Goal: Task Accomplishment & Management: Manage account settings

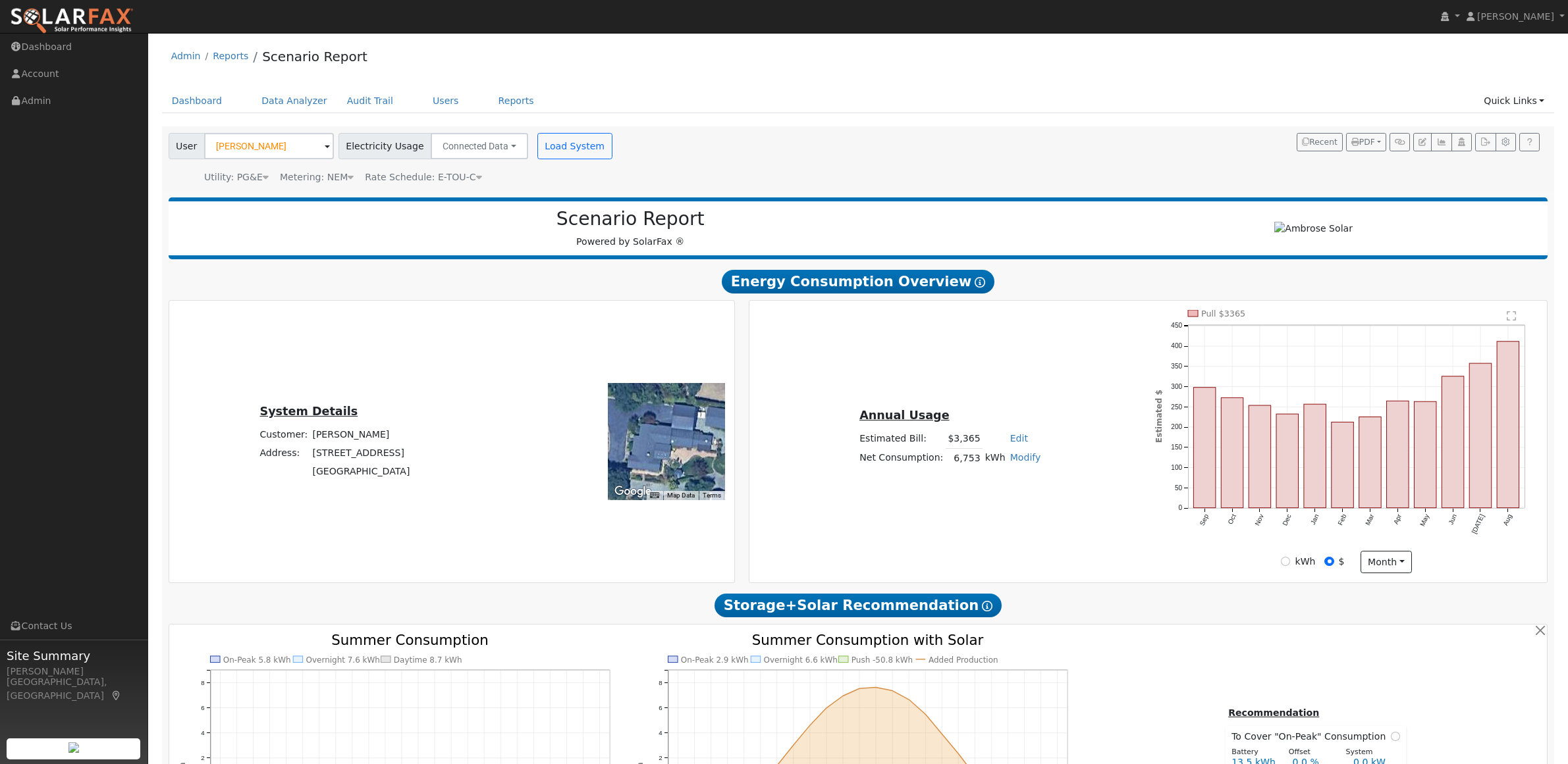
scroll to position [1376, 0]
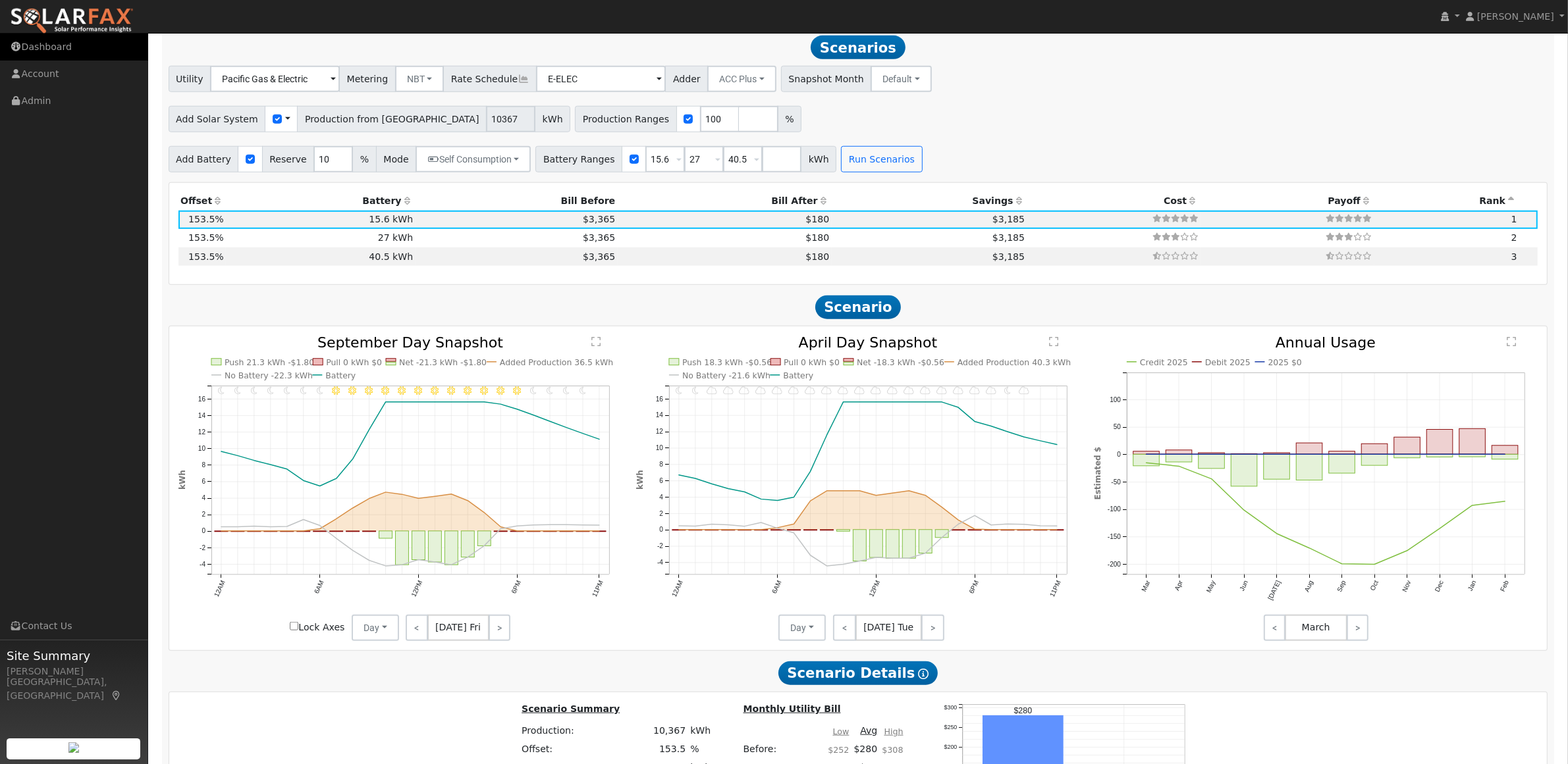
click at [50, 45] on link "Dashboard" at bounding box center [74, 47] width 148 height 27
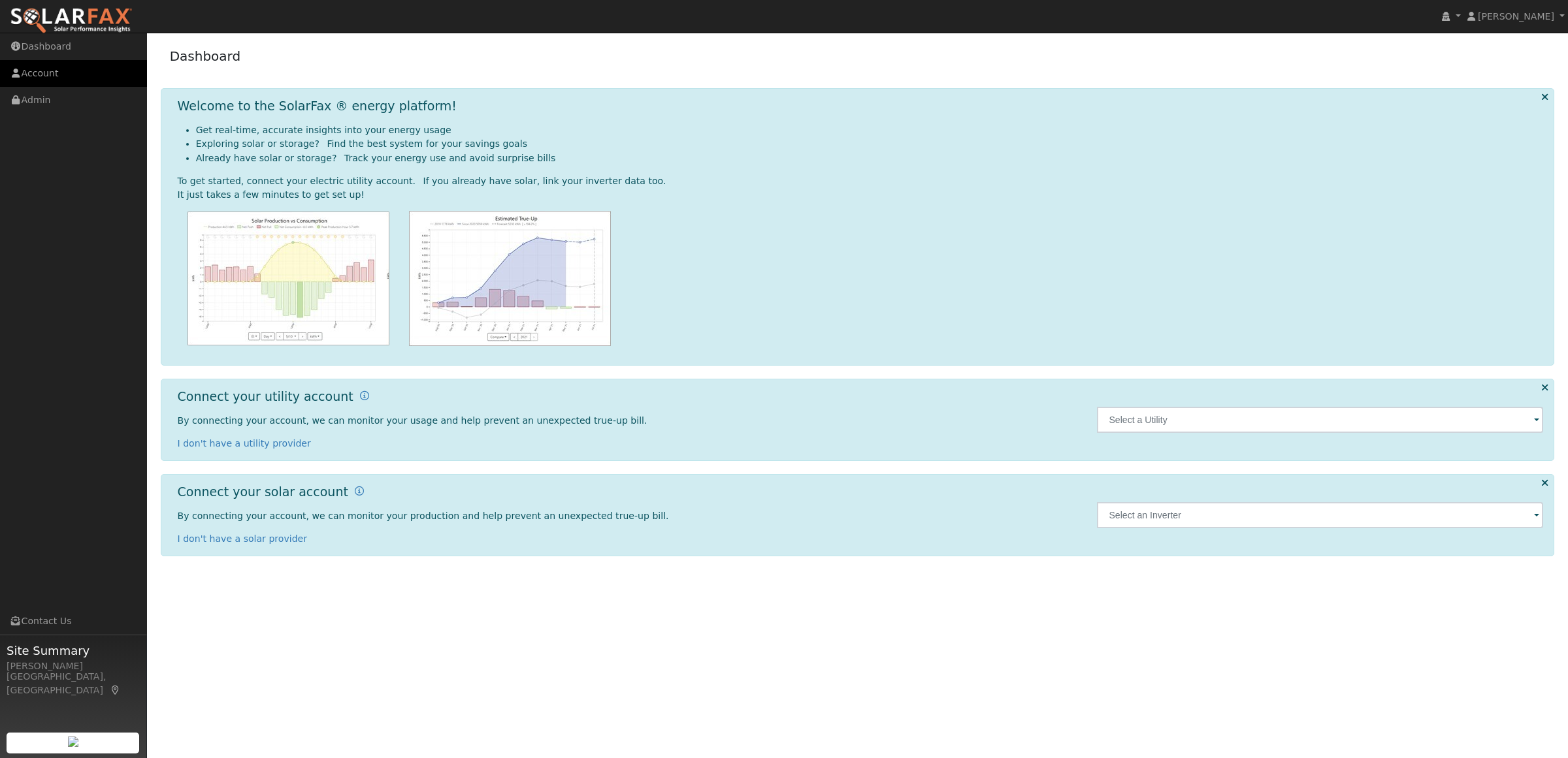
click at [36, 69] on link "Account" at bounding box center [74, 74] width 147 height 26
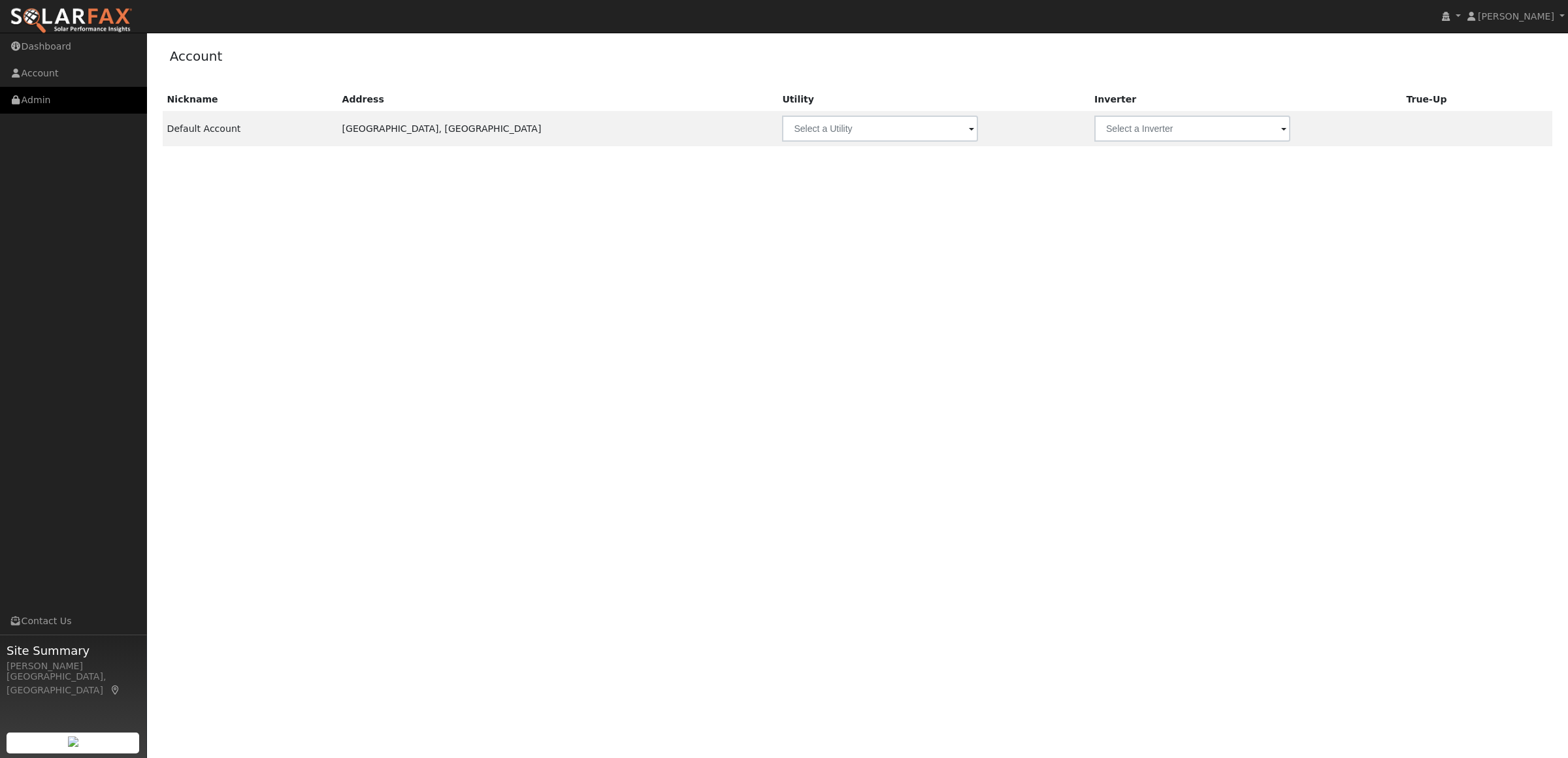
click at [39, 109] on link "Admin" at bounding box center [74, 100] width 147 height 26
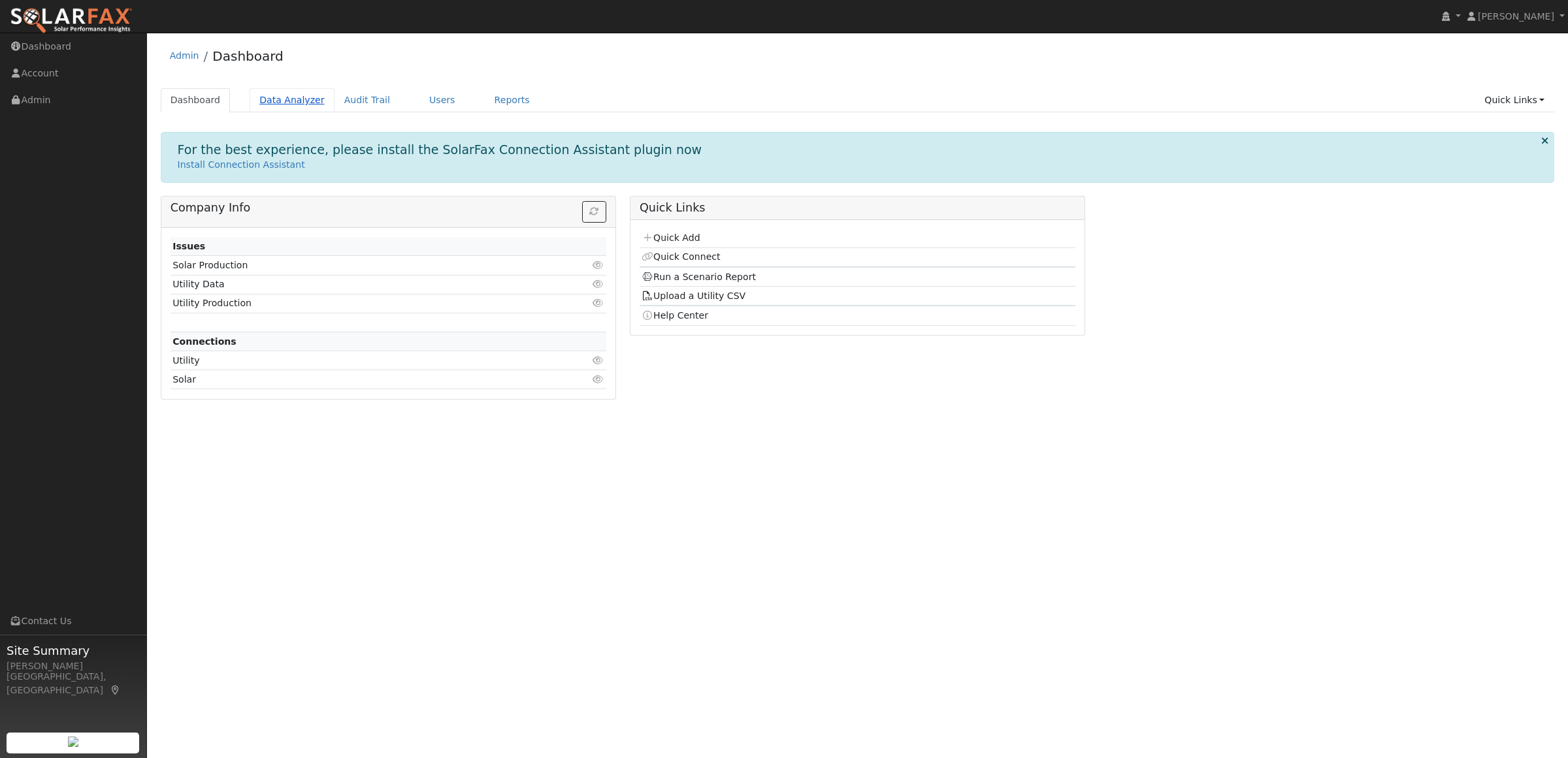
click at [279, 103] on link "Data Analyzer" at bounding box center [292, 100] width 85 height 24
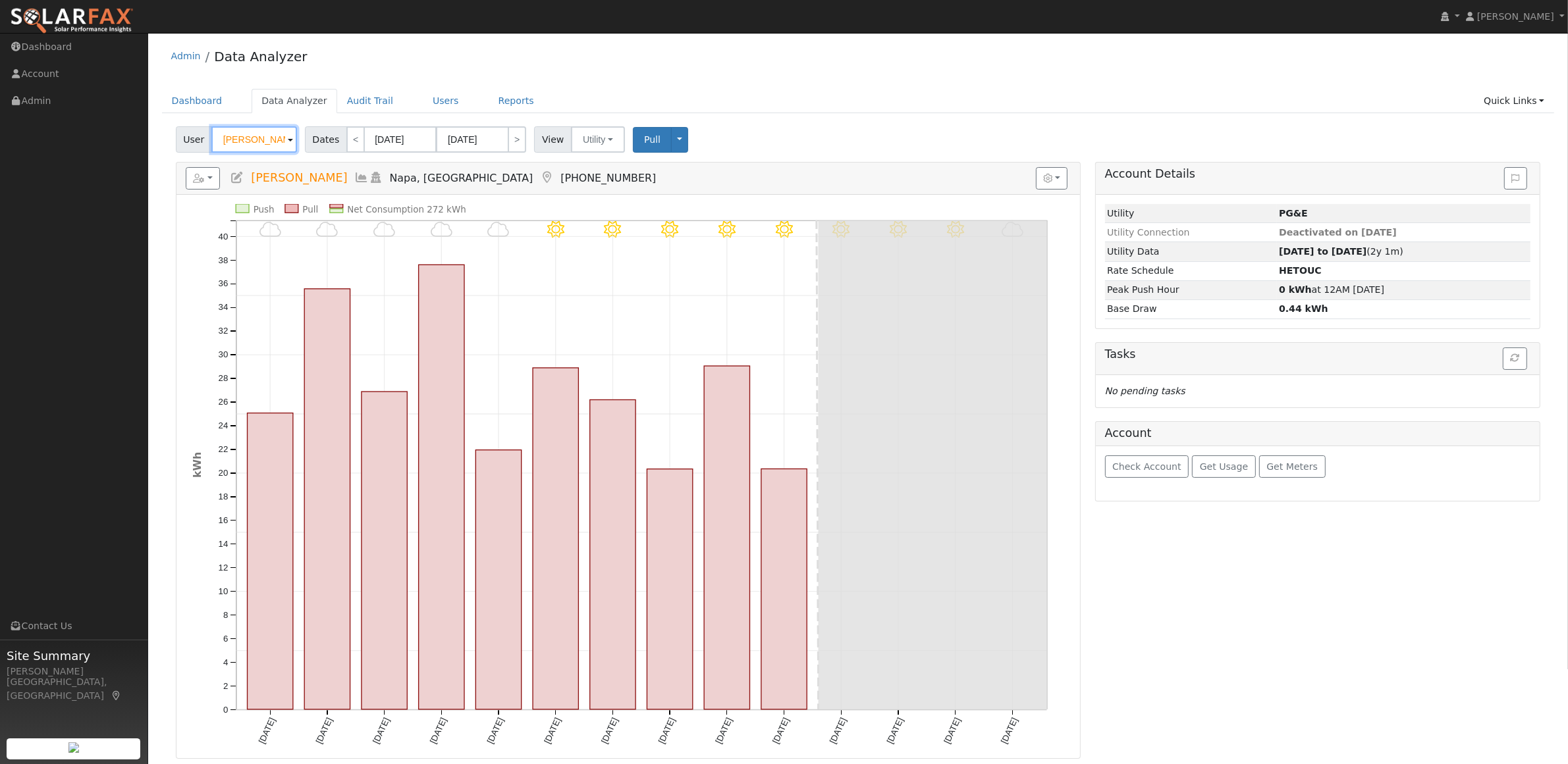
click at [255, 149] on input "[PERSON_NAME]" at bounding box center [254, 140] width 86 height 27
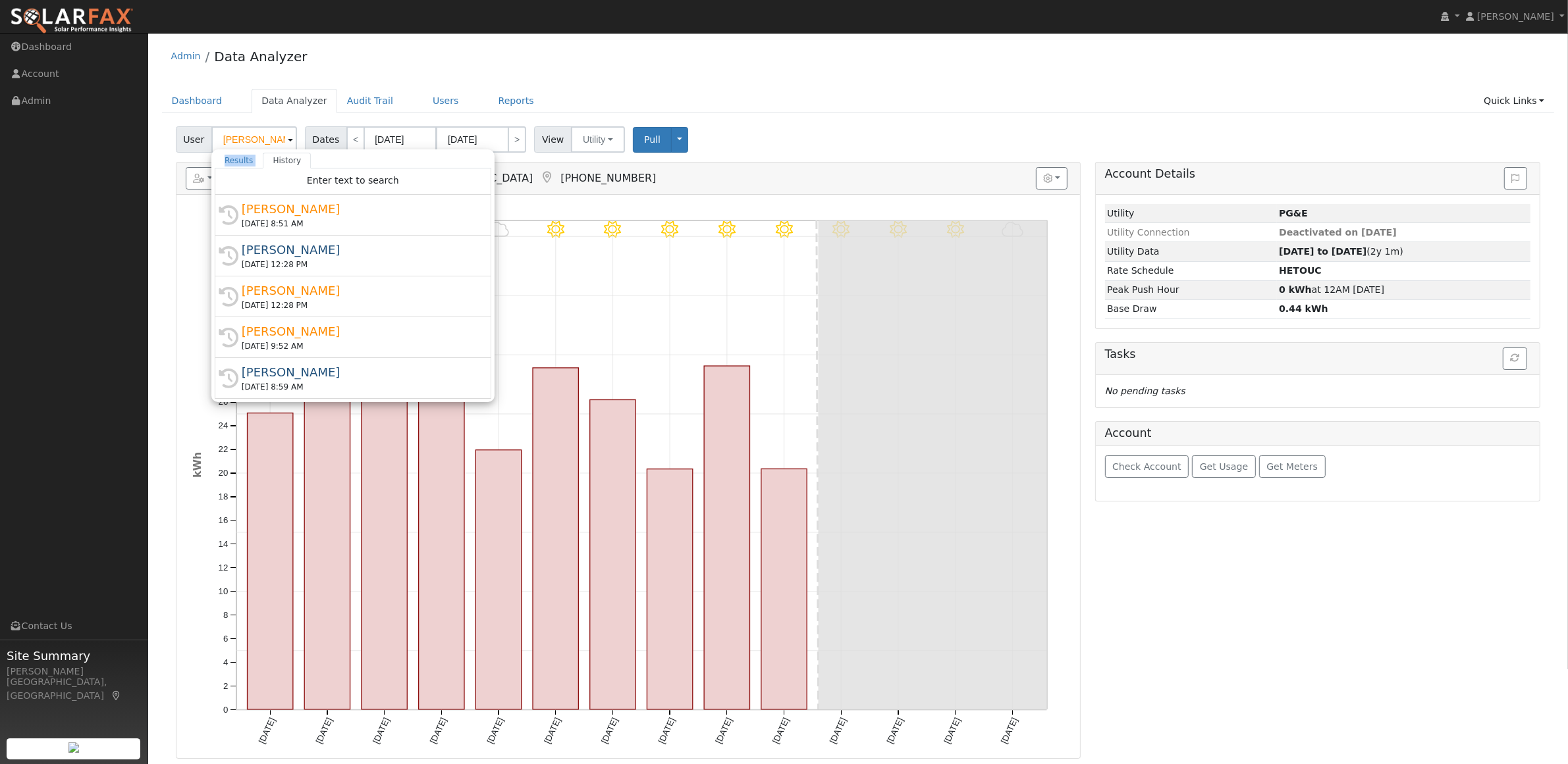
click at [255, 149] on div "Results History "[PERSON_NAME]" not found Enter text to search History [PERSON_…" at bounding box center [353, 275] width 283 height 252
click at [255, 146] on input "[PERSON_NAME]" at bounding box center [254, 140] width 86 height 27
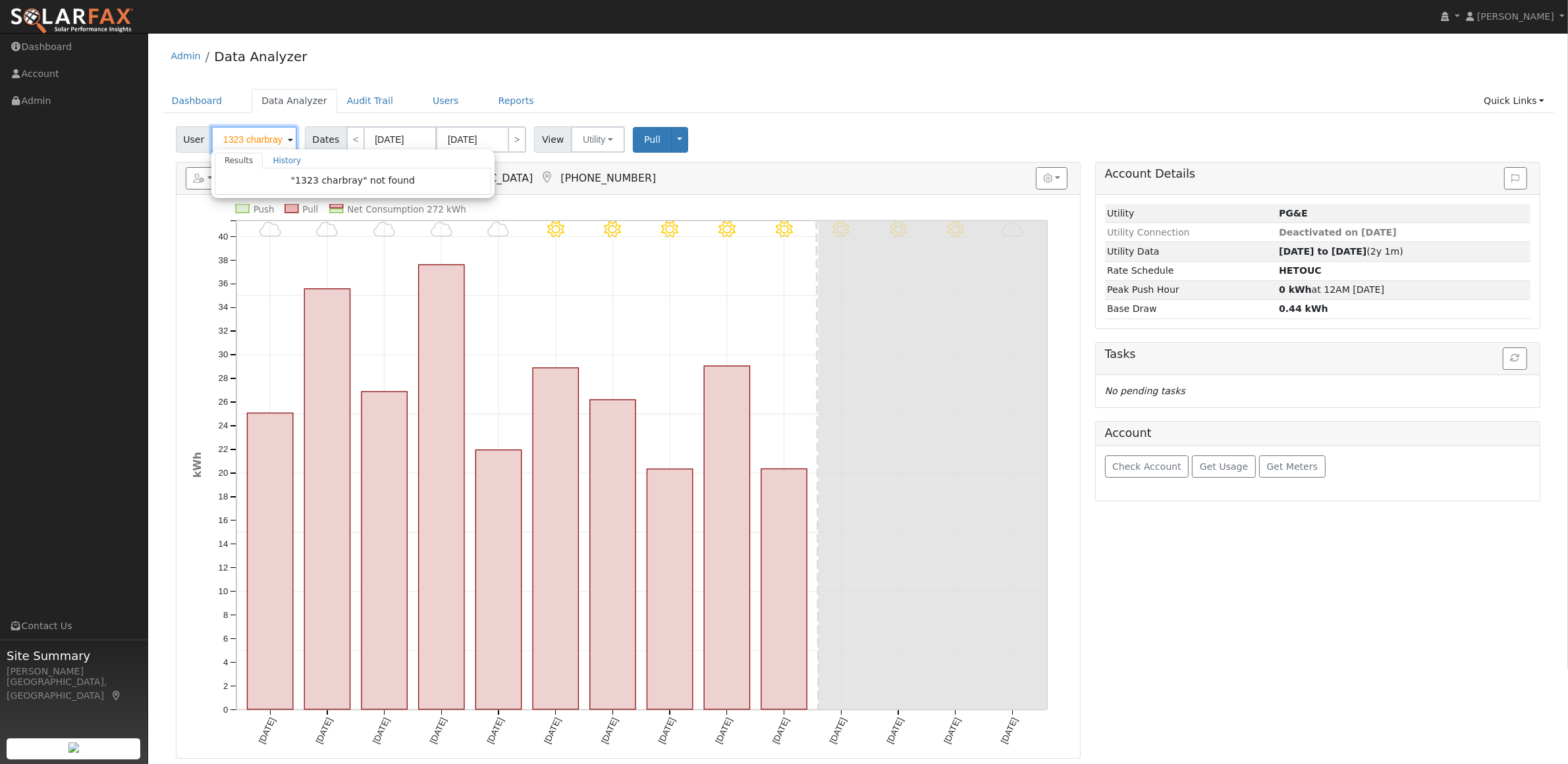
drag, startPoint x: 282, startPoint y: 140, endPoint x: 218, endPoint y: 137, distance: 64.1
click at [218, 137] on input "1323 charbray" at bounding box center [254, 140] width 86 height 27
click at [248, 142] on input "1323 charbray" at bounding box center [254, 140] width 86 height 27
click at [253, 140] on input "1323 charbray" at bounding box center [254, 140] width 86 height 27
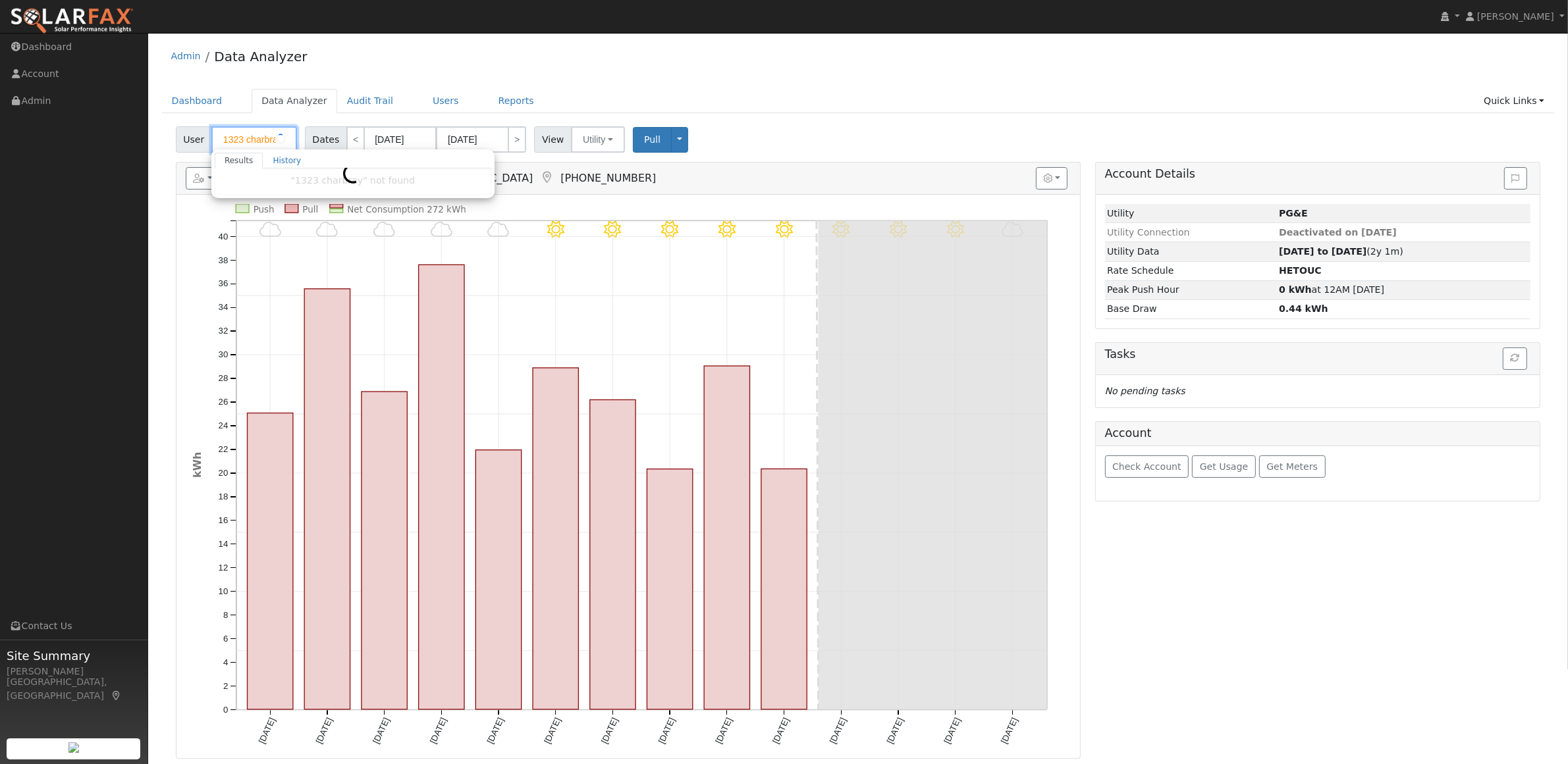
click at [253, 140] on input "1323 charbray" at bounding box center [254, 140] width 86 height 27
click at [264, 135] on input "jatinder" at bounding box center [254, 140] width 86 height 27
click at [784, 146] on div "User jatinder giri Results History "jatinder giri" not found Enter text to sear…" at bounding box center [858, 137] width 1370 height 31
type input "Stuart Bockman"
click at [428, 101] on link "Users" at bounding box center [445, 101] width 46 height 24
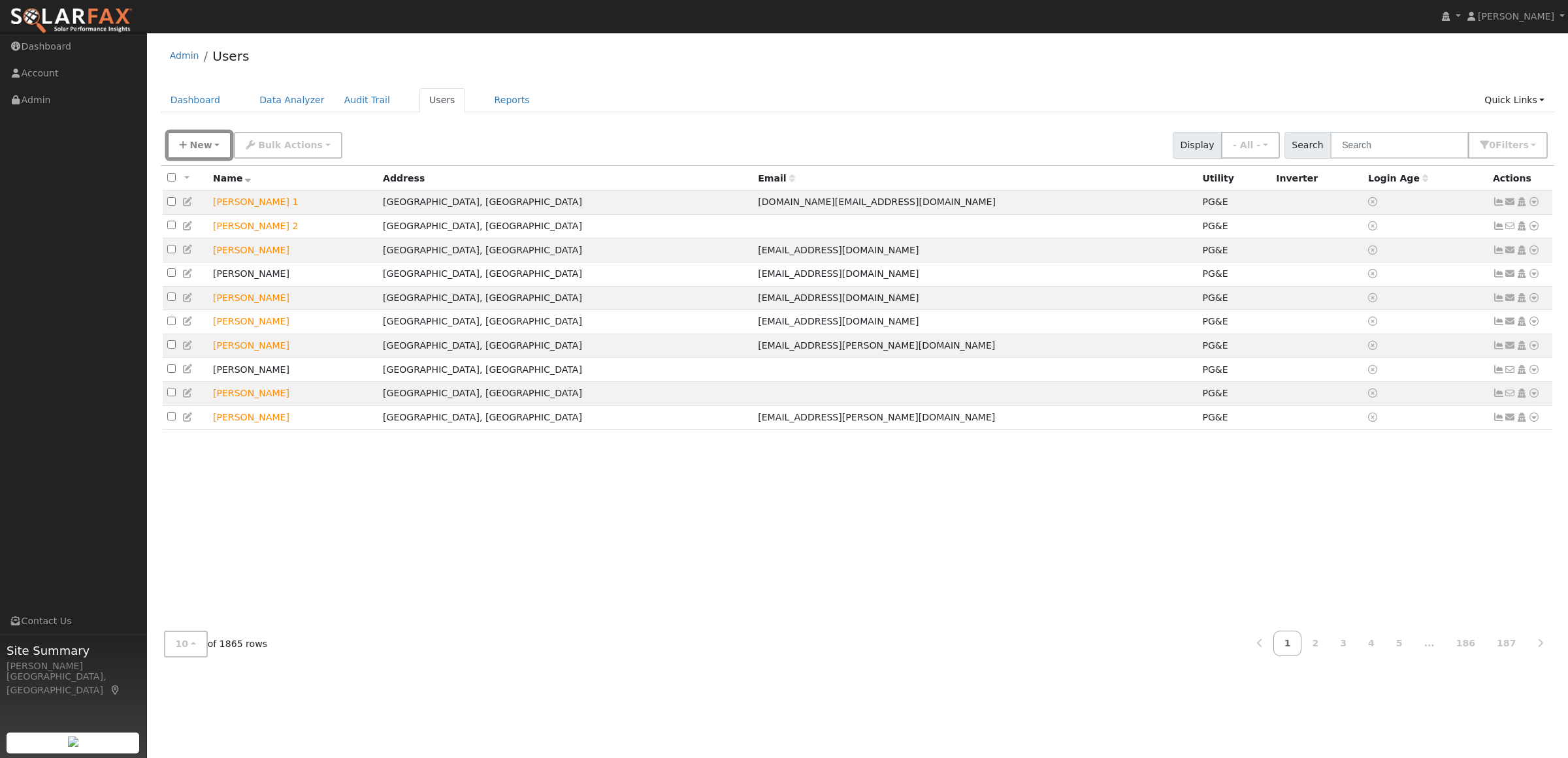
click at [179, 141] on icon "button" at bounding box center [182, 145] width 7 height 9
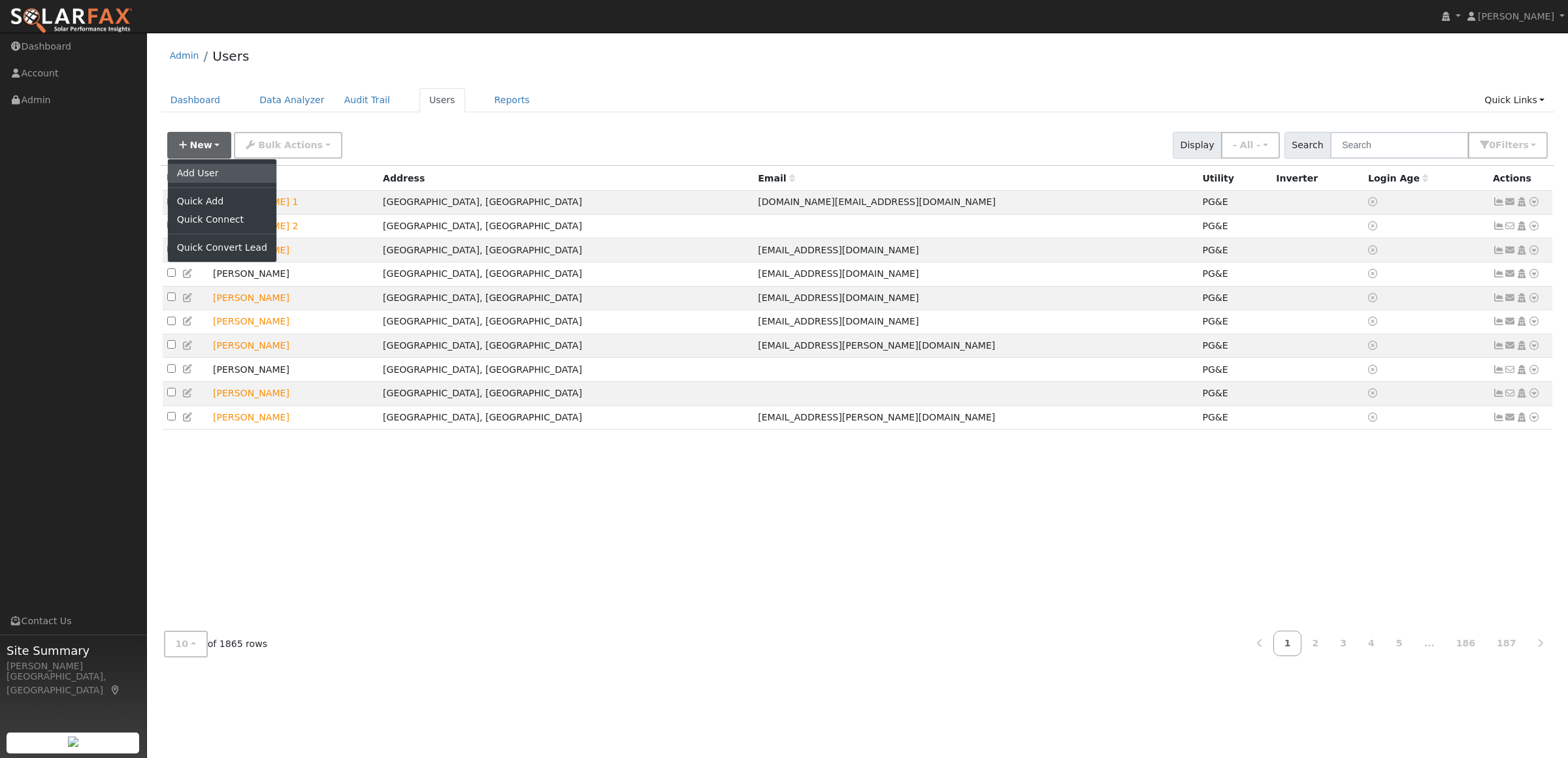
click at [213, 177] on link "Add User" at bounding box center [222, 173] width 108 height 18
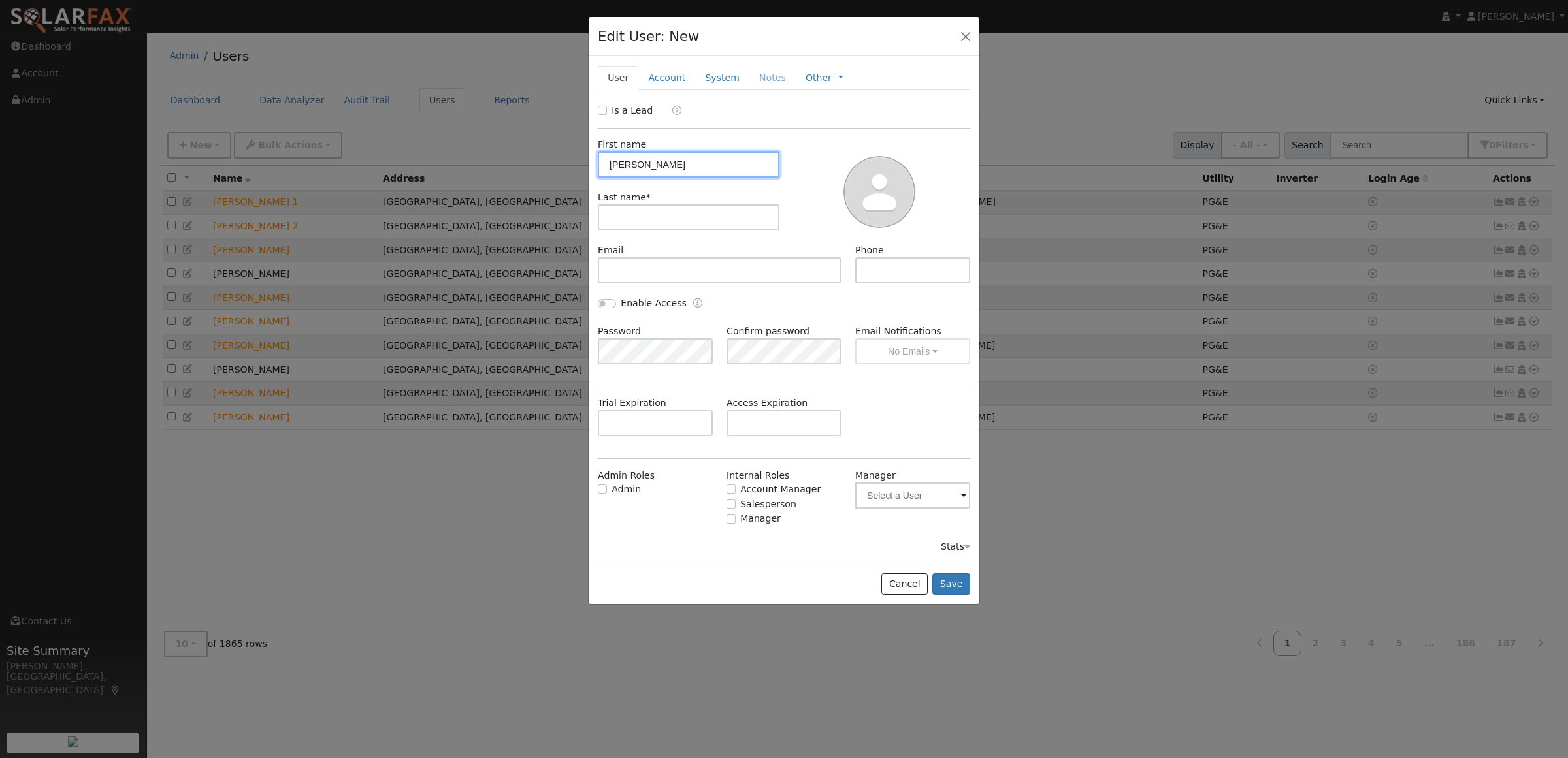
type input "Jatinder"
click at [674, 203] on div "Last name *" at bounding box center [689, 211] width 195 height 40
click at [674, 219] on input "text" at bounding box center [689, 217] width 182 height 26
type input "Giri"
click at [638, 278] on input "text" at bounding box center [719, 270] width 244 height 26
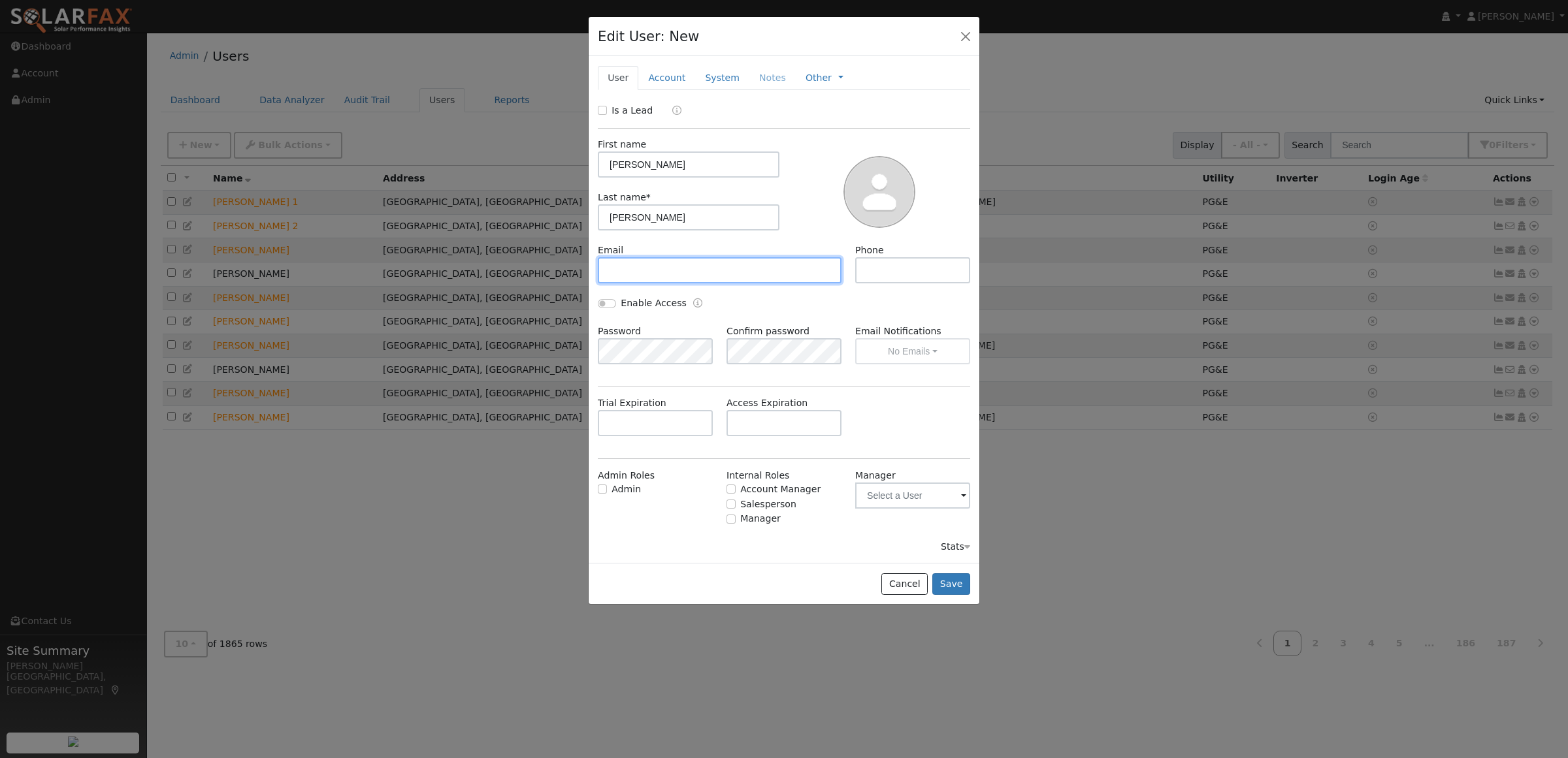
click at [686, 273] on input "text" at bounding box center [719, 270] width 244 height 26
paste input "jatindergiri@gmail.com"
type input "jatindergiri@gmail.com"
click at [920, 279] on input "text" at bounding box center [912, 270] width 115 height 26
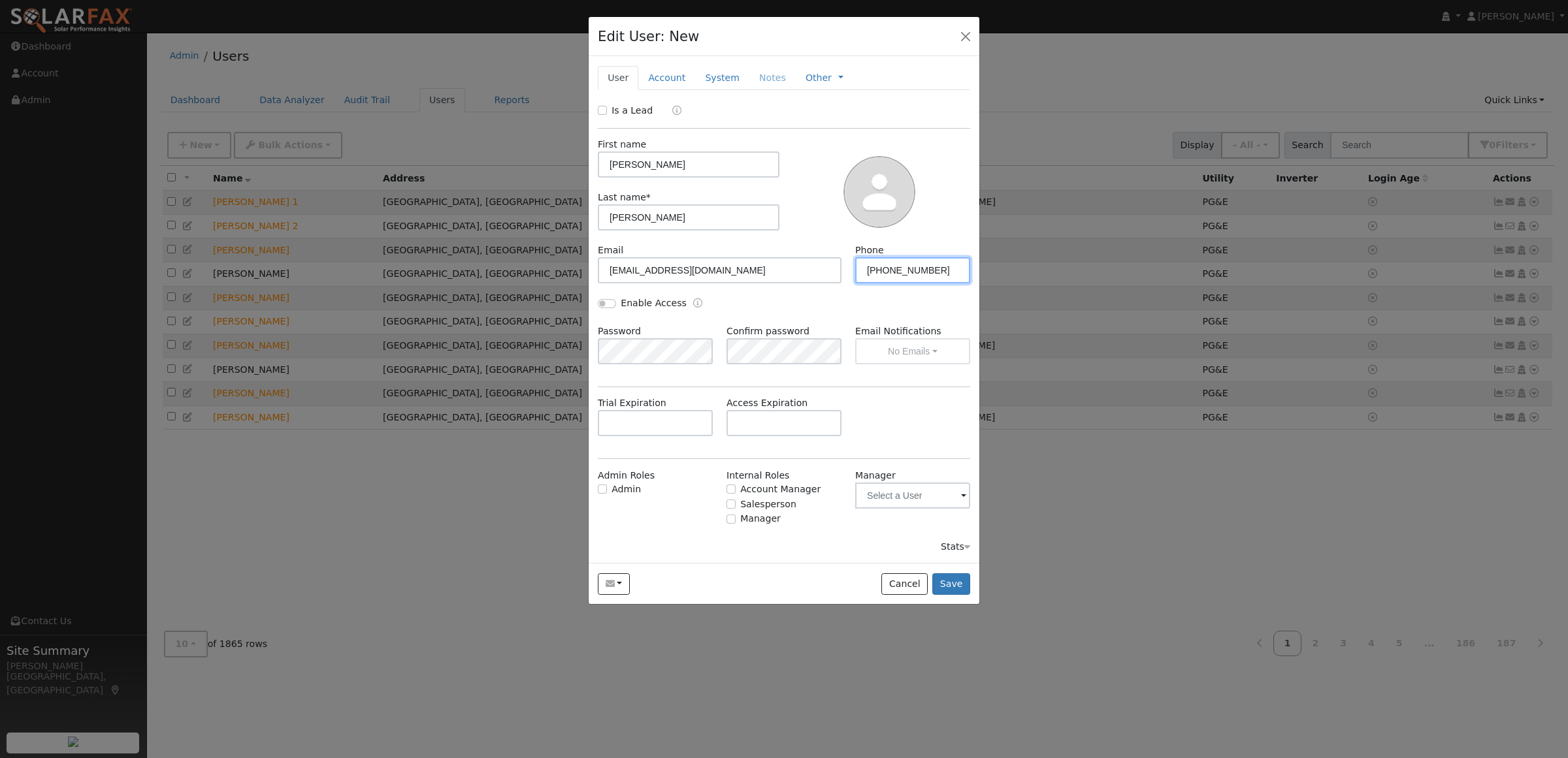
type input "[PHONE_NUMBER]"
click at [605, 112] on input "Is a Lead" at bounding box center [602, 110] width 9 height 9
checkbox input "true"
click at [960, 582] on button "Save" at bounding box center [951, 584] width 38 height 22
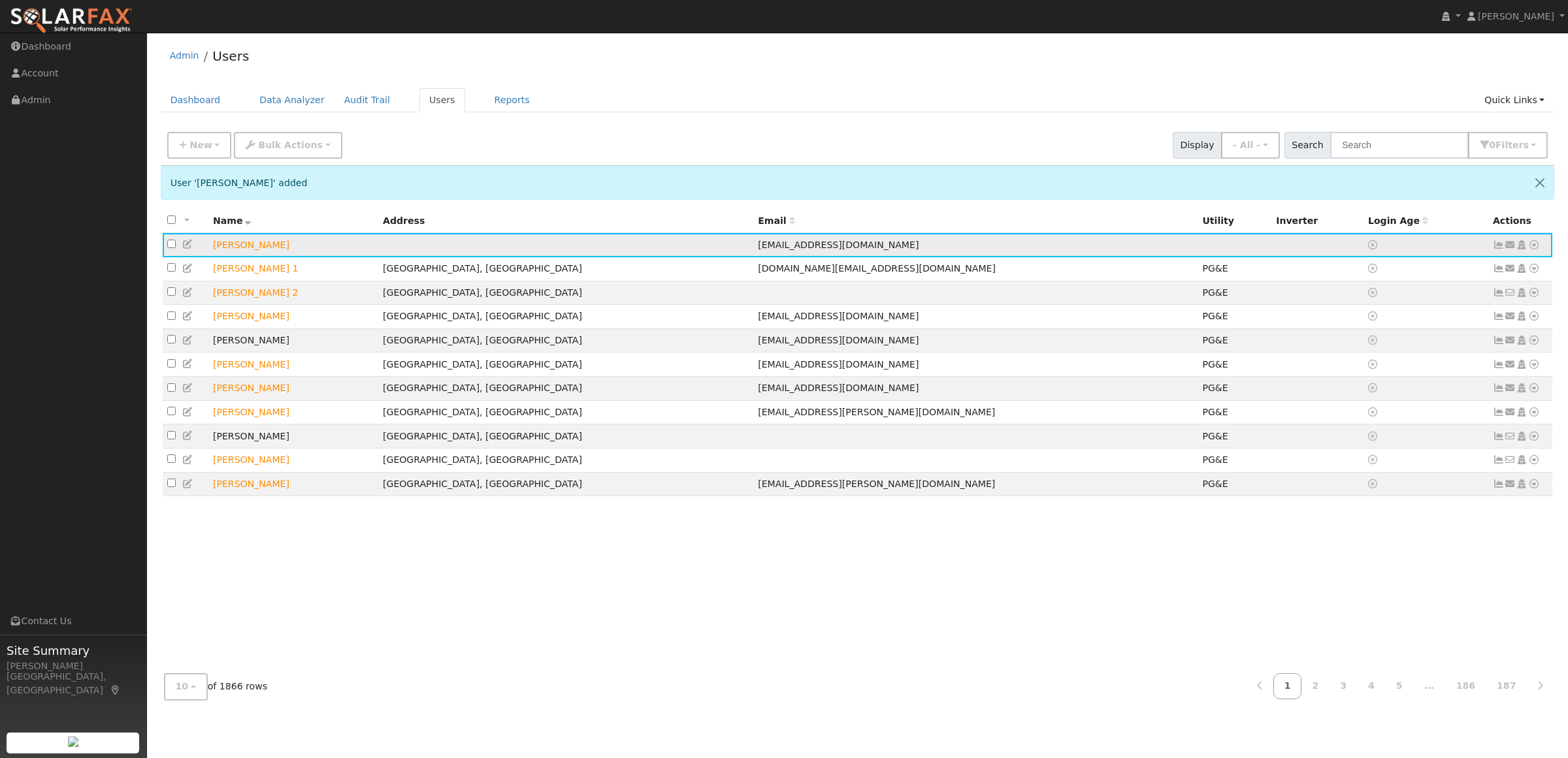
click at [244, 250] on td "[PERSON_NAME]" at bounding box center [293, 245] width 170 height 24
click at [169, 242] on input "checkbox" at bounding box center [171, 244] width 8 height 8
checkbox input "true"
click at [1496, 246] on icon at bounding box center [1499, 245] width 12 height 9
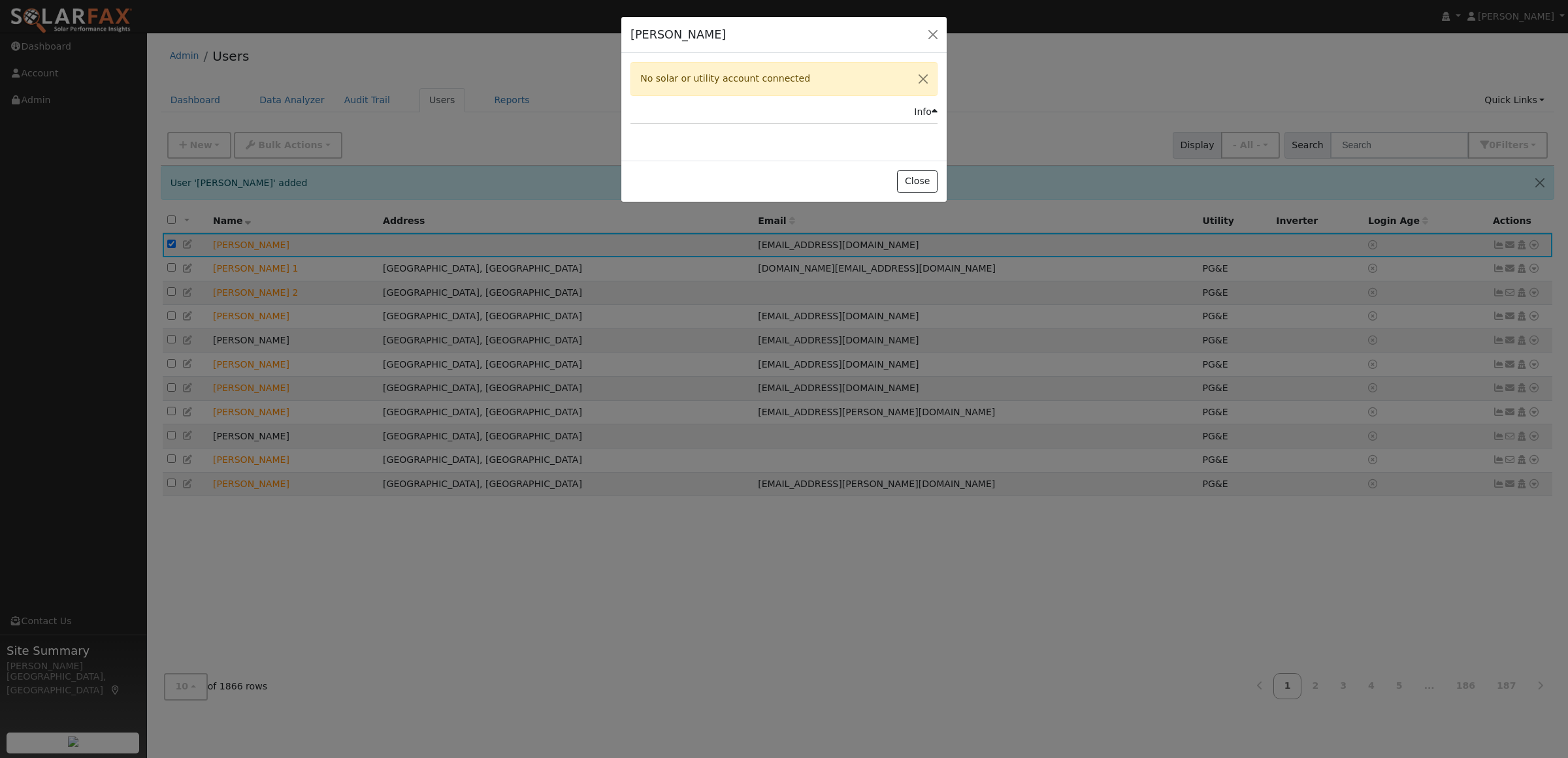
click at [821, 85] on div "No solar or utility account connected" at bounding box center [783, 79] width 307 height 33
click at [911, 184] on button "Close" at bounding box center [917, 181] width 40 height 22
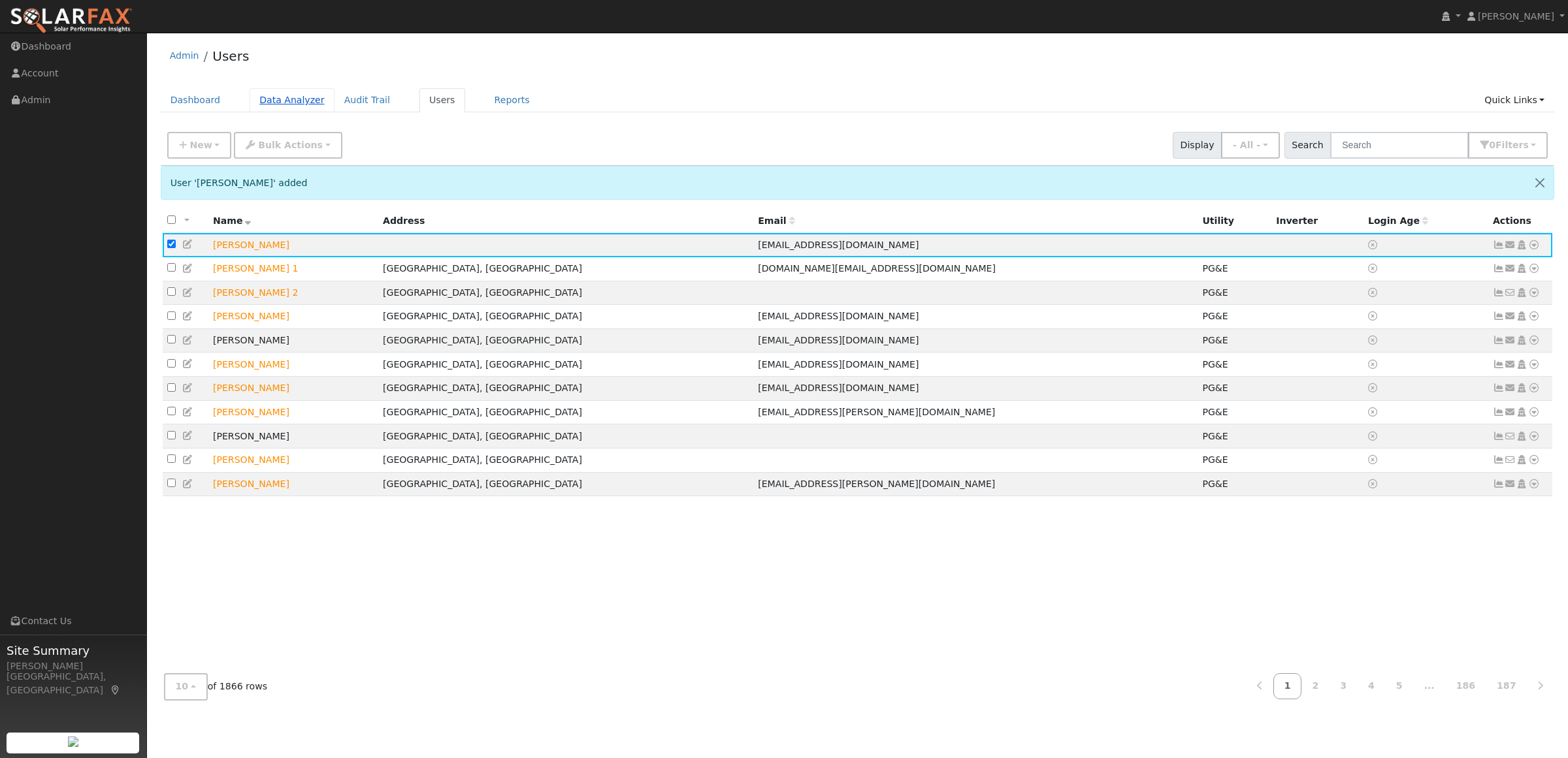
click at [280, 102] on link "Data Analyzer" at bounding box center [292, 100] width 85 height 24
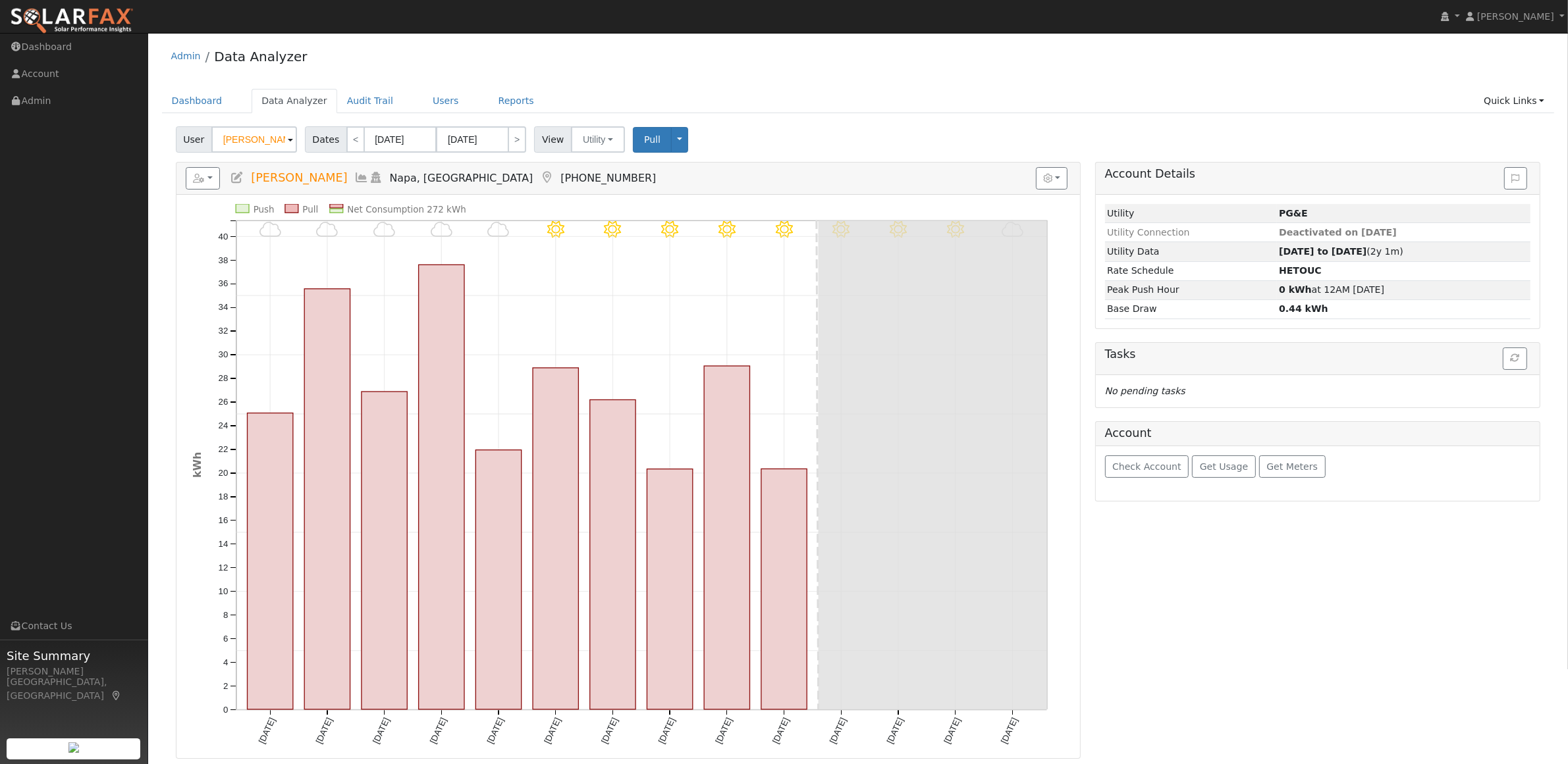
click at [234, 139] on input "[PERSON_NAME]" at bounding box center [254, 140] width 86 height 27
click at [254, 185] on span "[PERSON_NAME]" at bounding box center [293, 182] width 98 height 14
type input "[PERSON_NAME]"
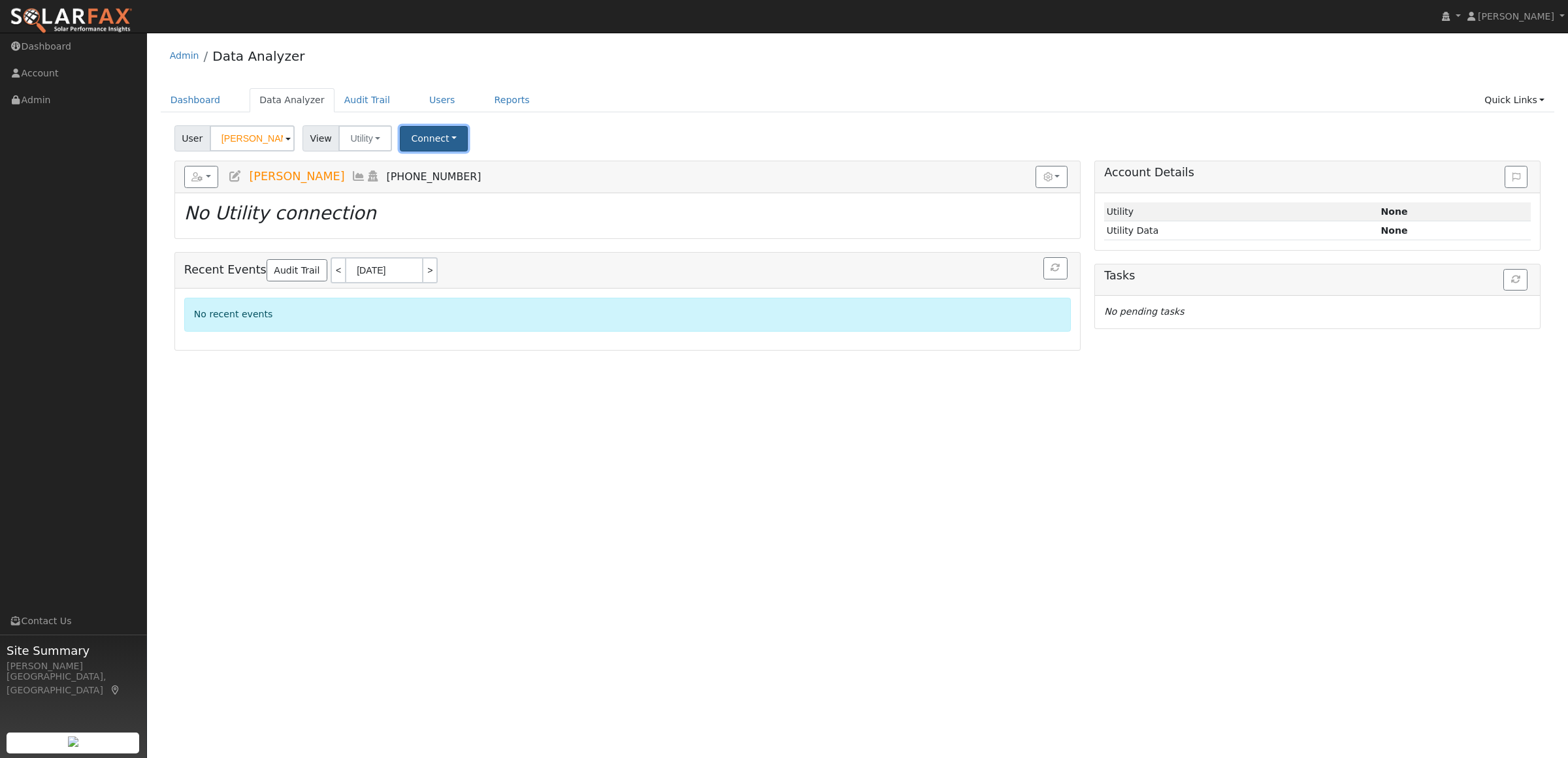
click at [415, 139] on button "Connect" at bounding box center [433, 138] width 68 height 26
click at [436, 194] on link "Quick Connect" at bounding box center [452, 195] width 102 height 18
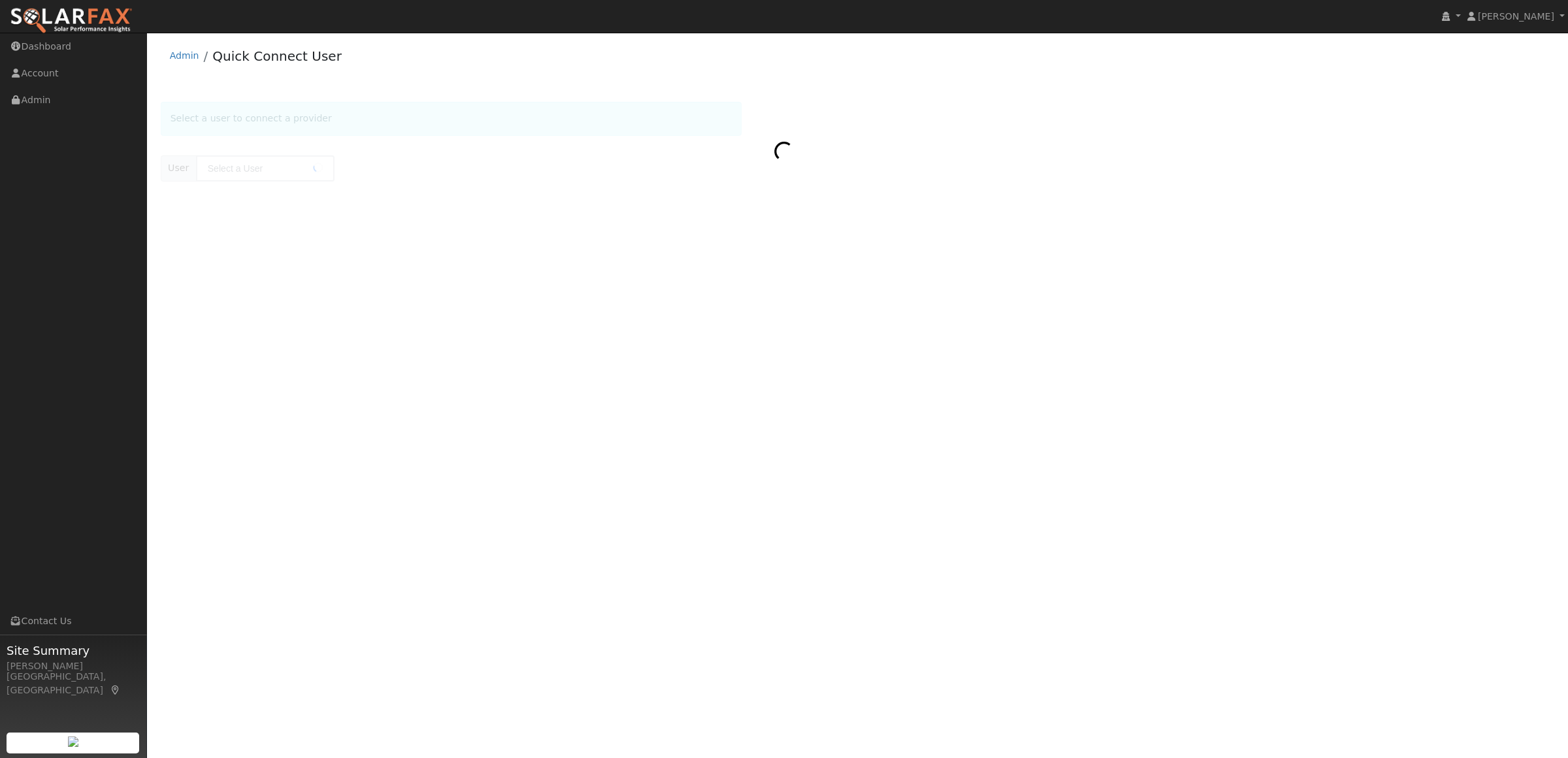
type input "[PERSON_NAME]"
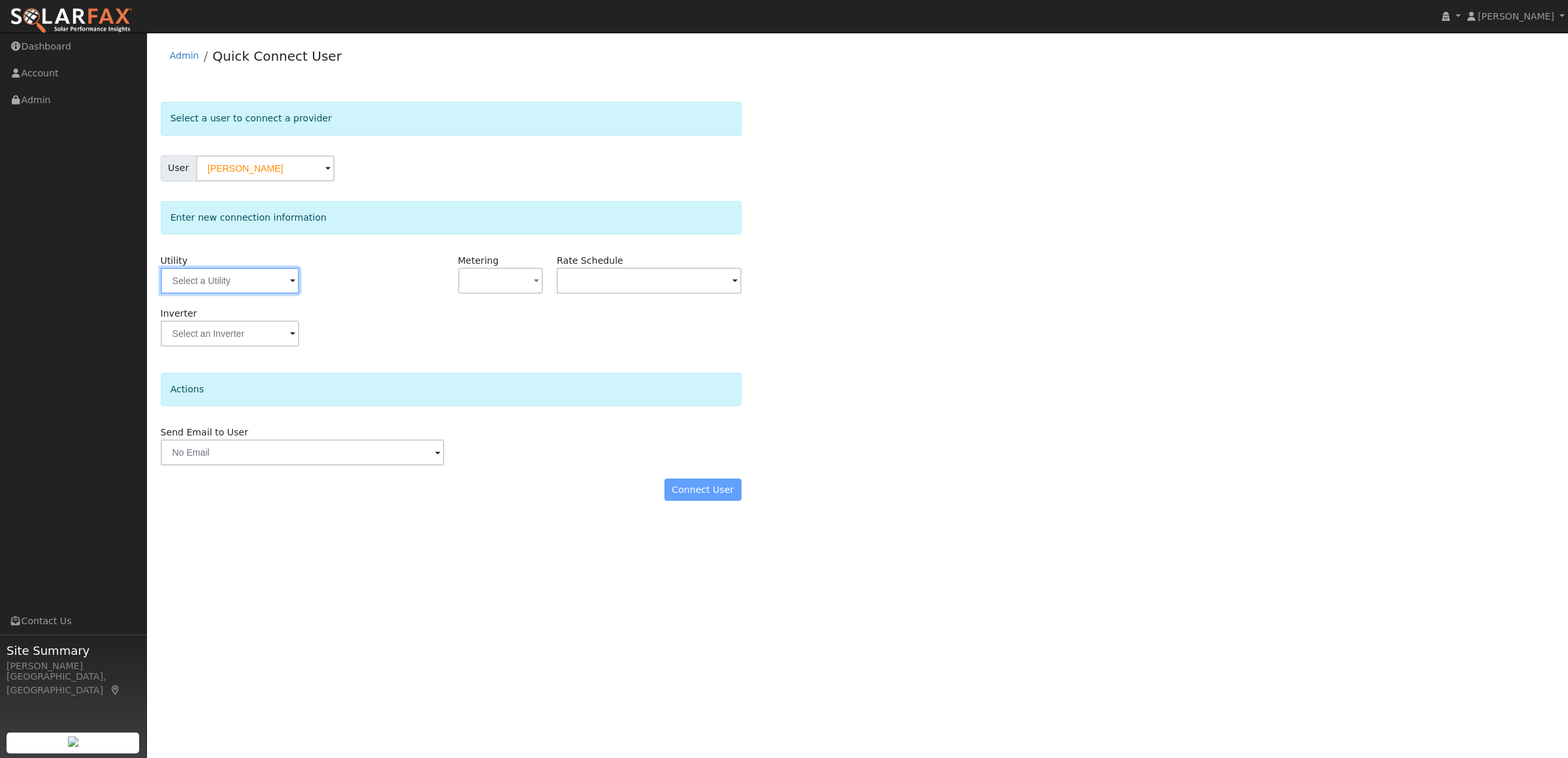
click at [232, 284] on input "text" at bounding box center [229, 281] width 138 height 26
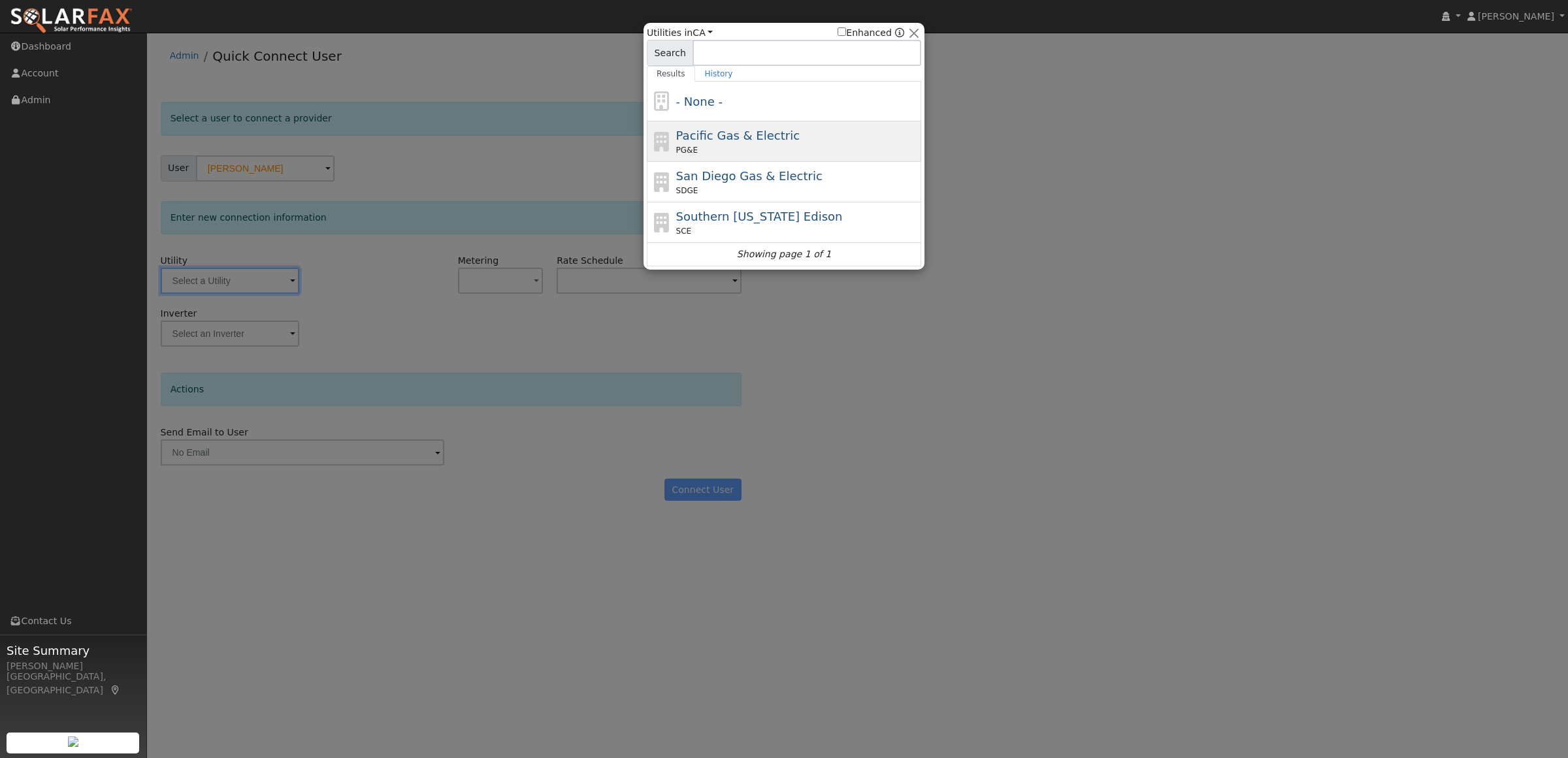
click at [697, 147] on div "PG&E" at bounding box center [797, 150] width 242 height 12
type input "PG&E"
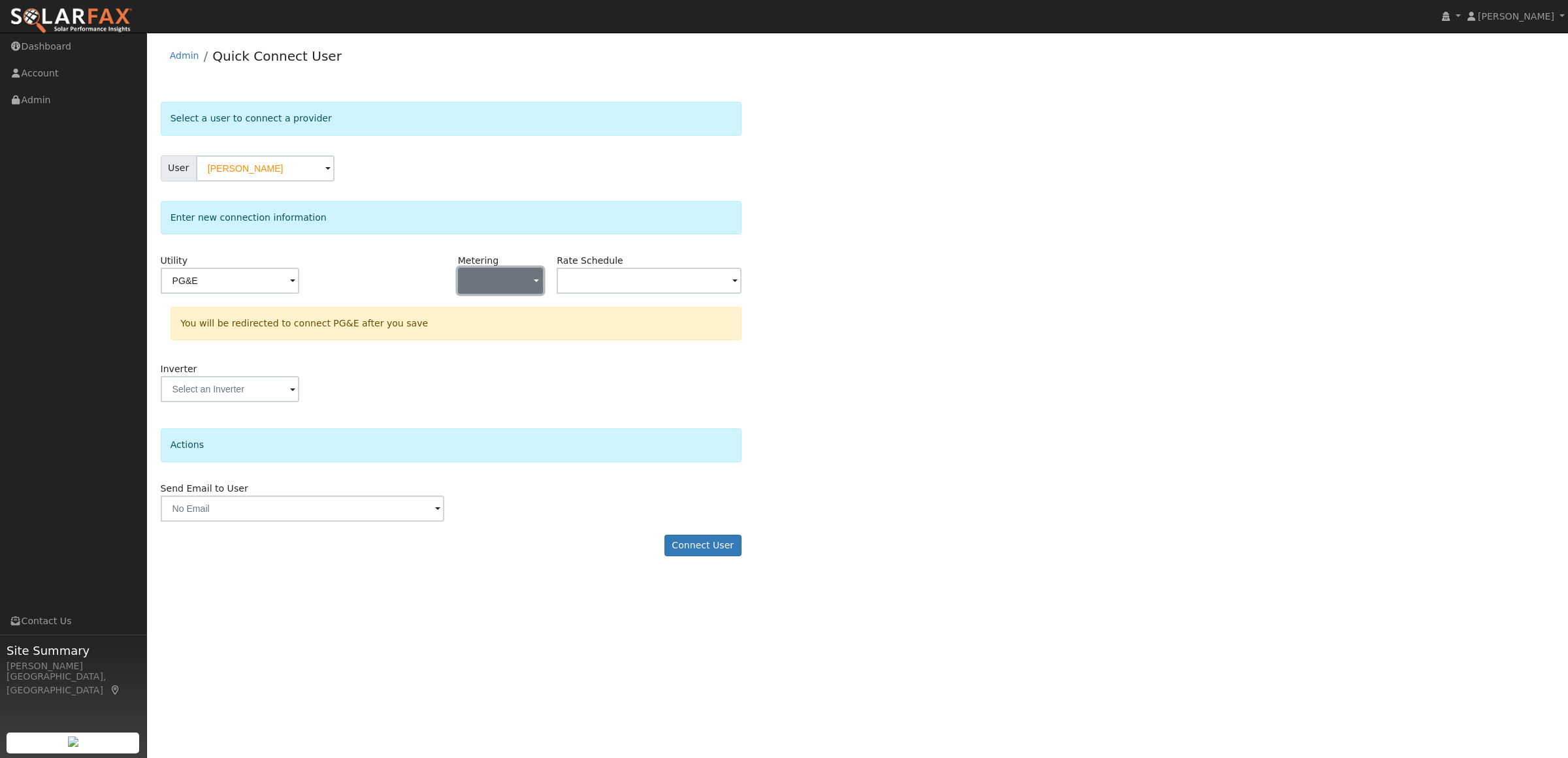
click at [478, 279] on button "button" at bounding box center [500, 281] width 85 height 26
click at [488, 328] on link "NEM" at bounding box center [504, 327] width 91 height 18
click at [578, 281] on input "text" at bounding box center [648, 281] width 184 height 26
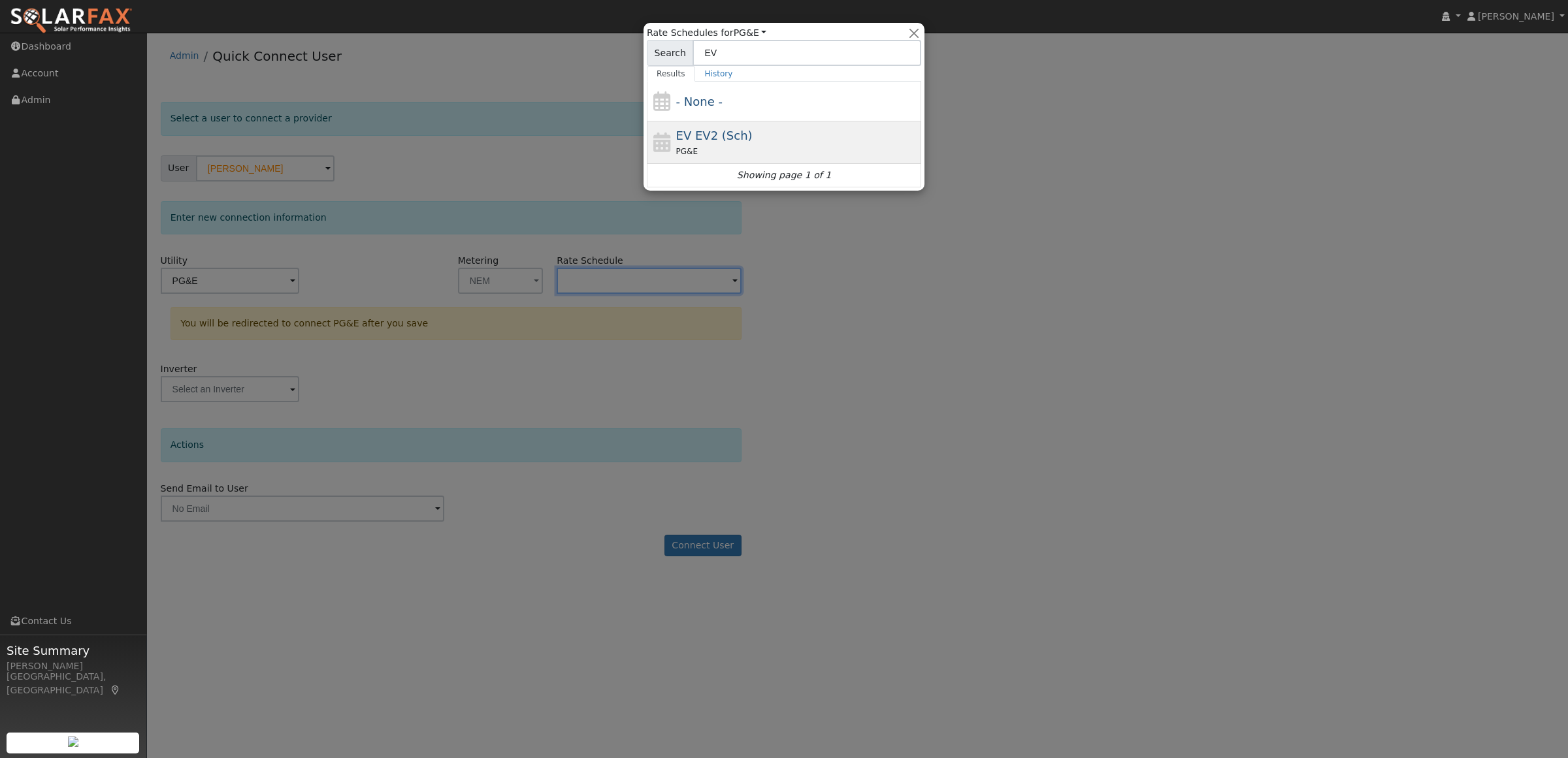
type input "EV"
click at [707, 154] on div "PG&E" at bounding box center [797, 151] width 242 height 14
type input "EV EV2 (Sch)"
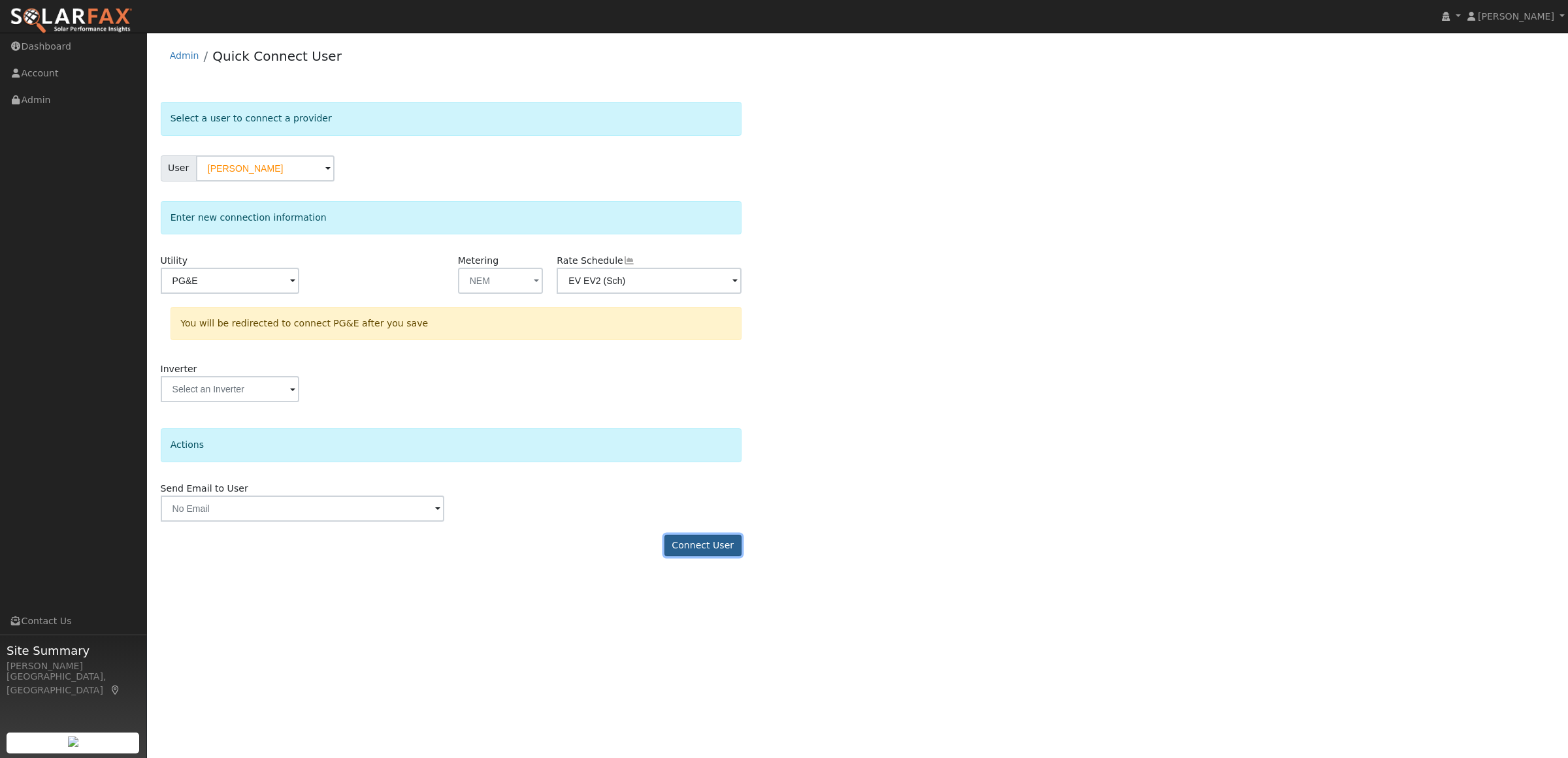
click at [697, 549] on button "Connect User" at bounding box center [702, 546] width 77 height 22
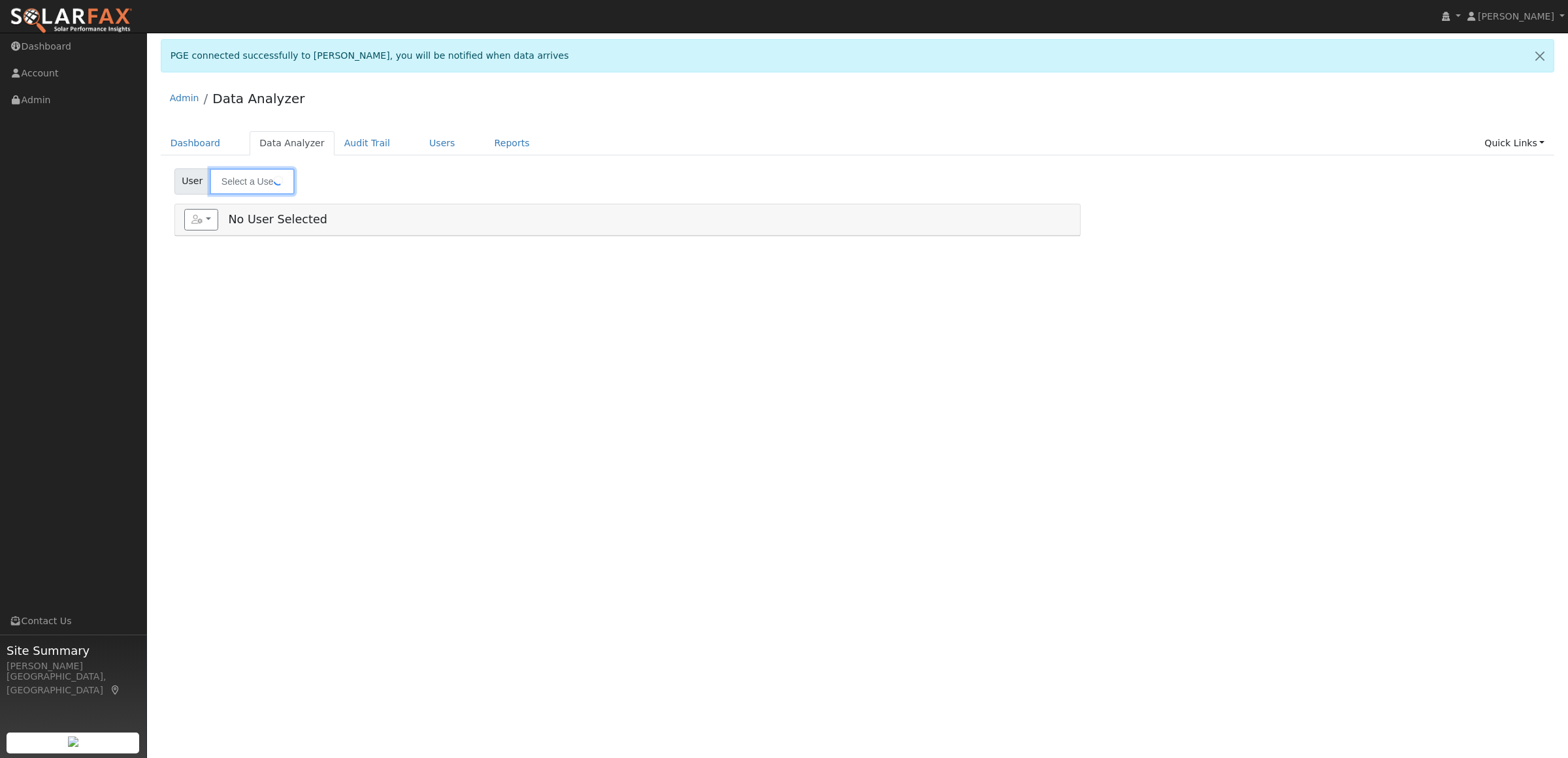
type input "[PERSON_NAME]"
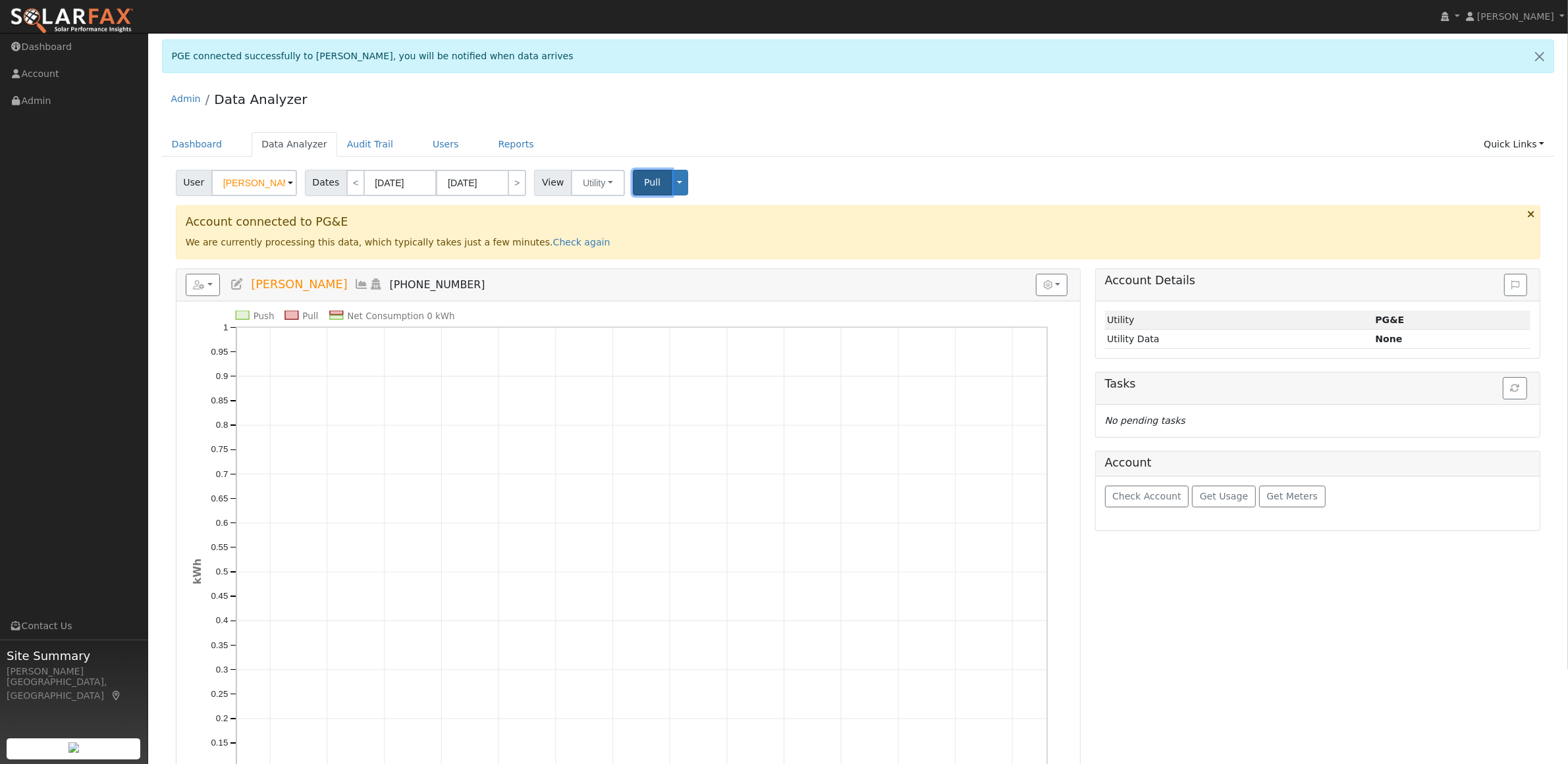
click at [644, 187] on span "Pull" at bounding box center [653, 182] width 17 height 11
